Goal: Find specific page/section: Find specific page/section

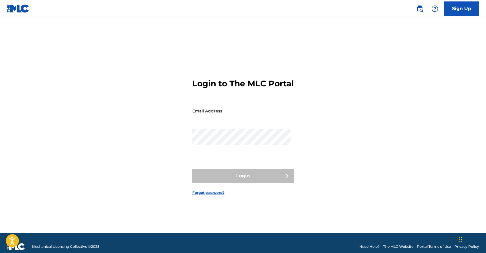
click at [225, 125] on div "Email Address" at bounding box center [241, 116] width 98 height 26
click at [220, 119] on input "Email Address" at bounding box center [241, 111] width 98 height 17
type input "[PERSON_NAME][EMAIL_ADDRESS][PERSON_NAME][DOMAIN_NAME]"
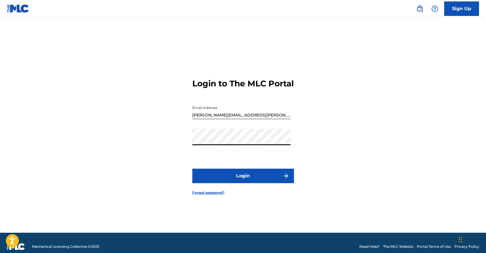
click at [250, 182] on button "Login" at bounding box center [243, 176] width 102 height 15
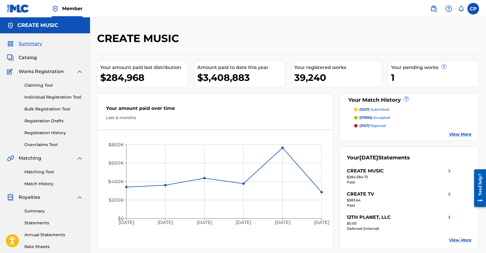
click at [32, 60] on span "Catalog" at bounding box center [28, 57] width 18 height 7
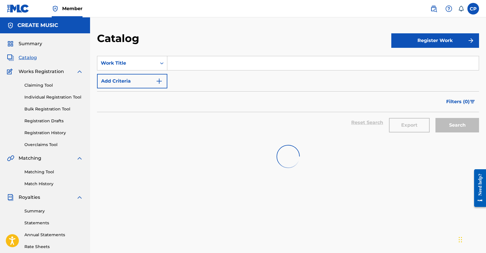
click at [242, 58] on input "Search Form" at bounding box center [322, 63] width 311 height 14
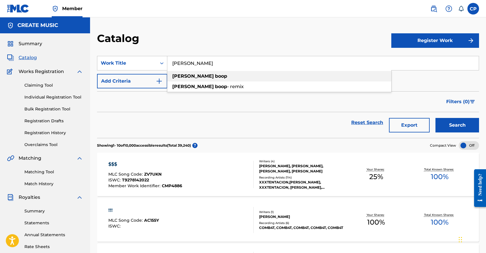
type input "[PERSON_NAME]"
click at [246, 74] on div "[PERSON_NAME]" at bounding box center [279, 76] width 224 height 10
click at [440, 124] on button "Search" at bounding box center [457, 125] width 44 height 15
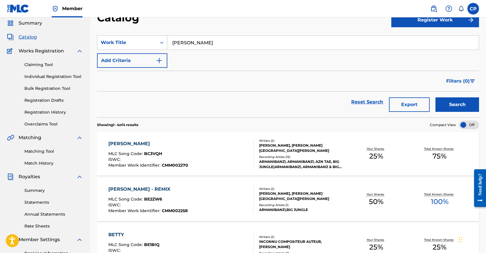
scroll to position [21, 0]
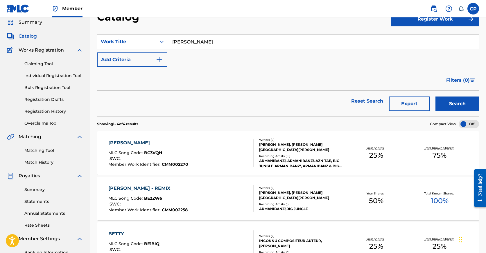
click at [228, 145] on div "[PERSON_NAME] MLC Song Code : BC3VQH ISWC : Member Work Identifier : CMM002270" at bounding box center [180, 153] width 145 height 27
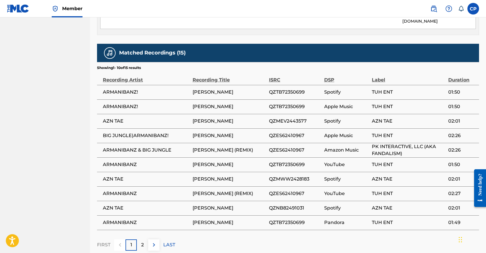
scroll to position [472, 0]
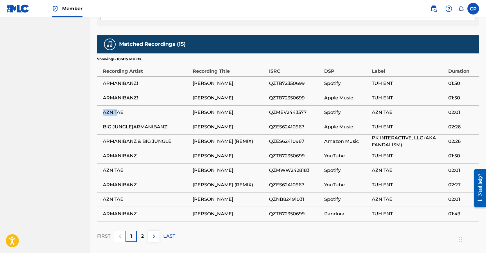
drag, startPoint x: 103, startPoint y: 93, endPoint x: 118, endPoint y: 94, distance: 15.1
click at [118, 109] on span "AZN TAE" at bounding box center [146, 112] width 87 height 7
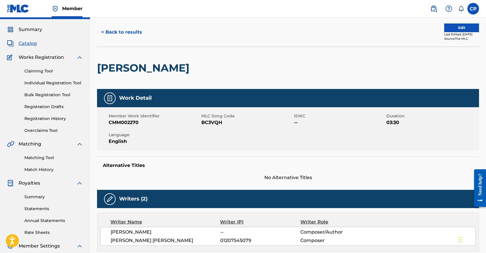
scroll to position [0, 0]
